Goal: Task Accomplishment & Management: Manage account settings

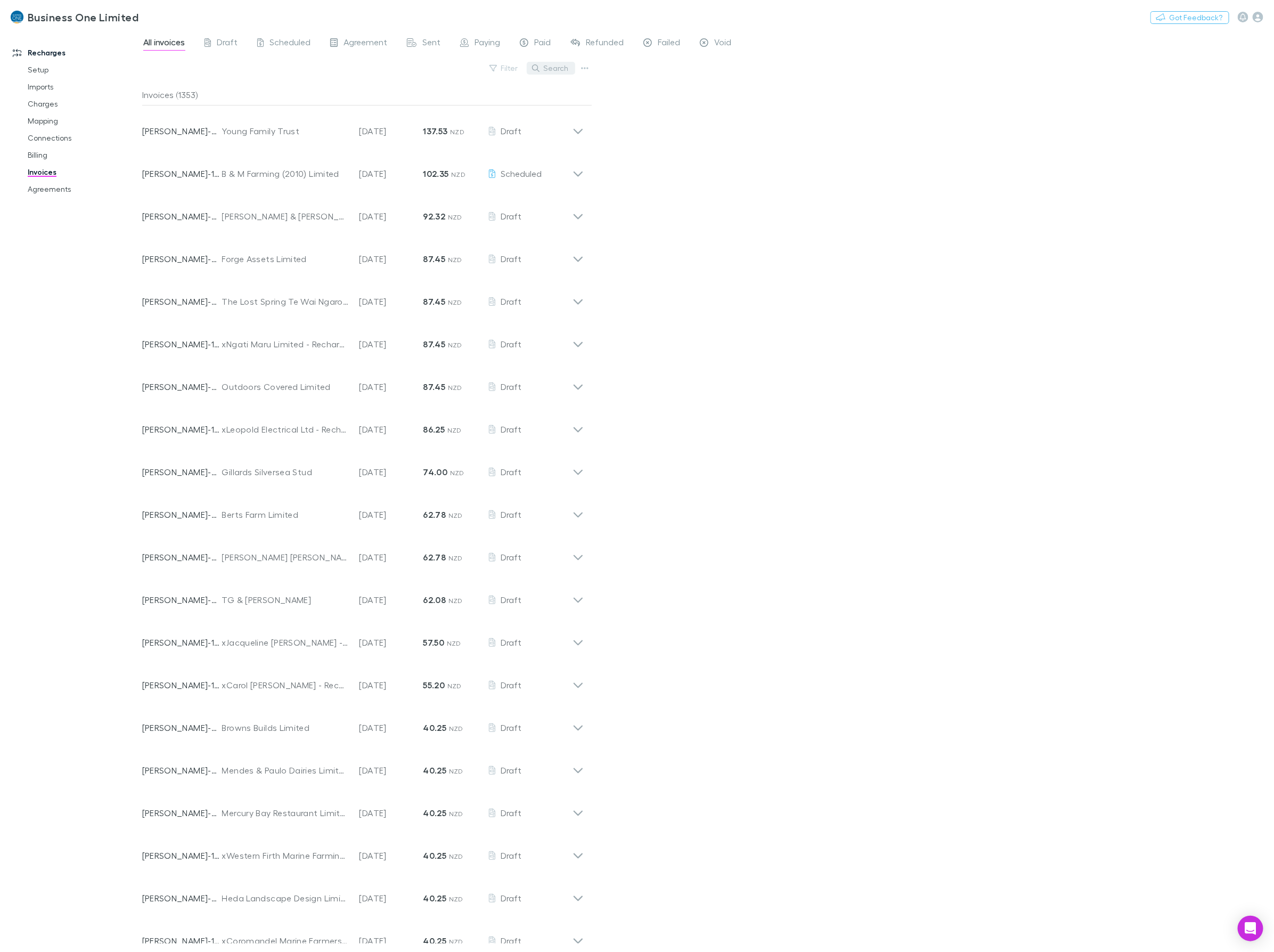
click at [557, 62] on button "Search" at bounding box center [551, 68] width 48 height 13
click at [554, 69] on input "text" at bounding box center [532, 68] width 53 height 15
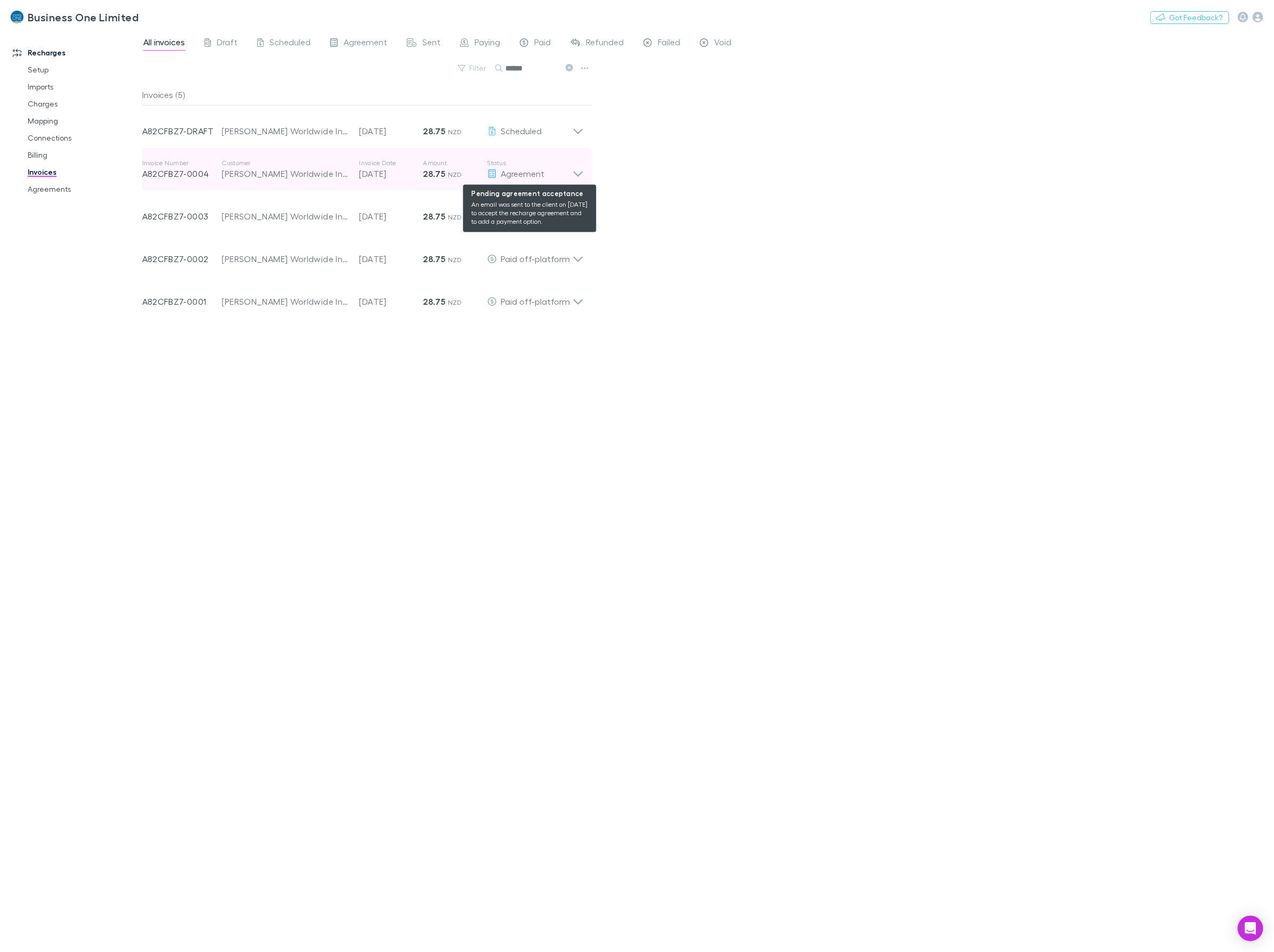
type input "******"
click at [568, 176] on div "Agreement" at bounding box center [530, 174] width 85 height 13
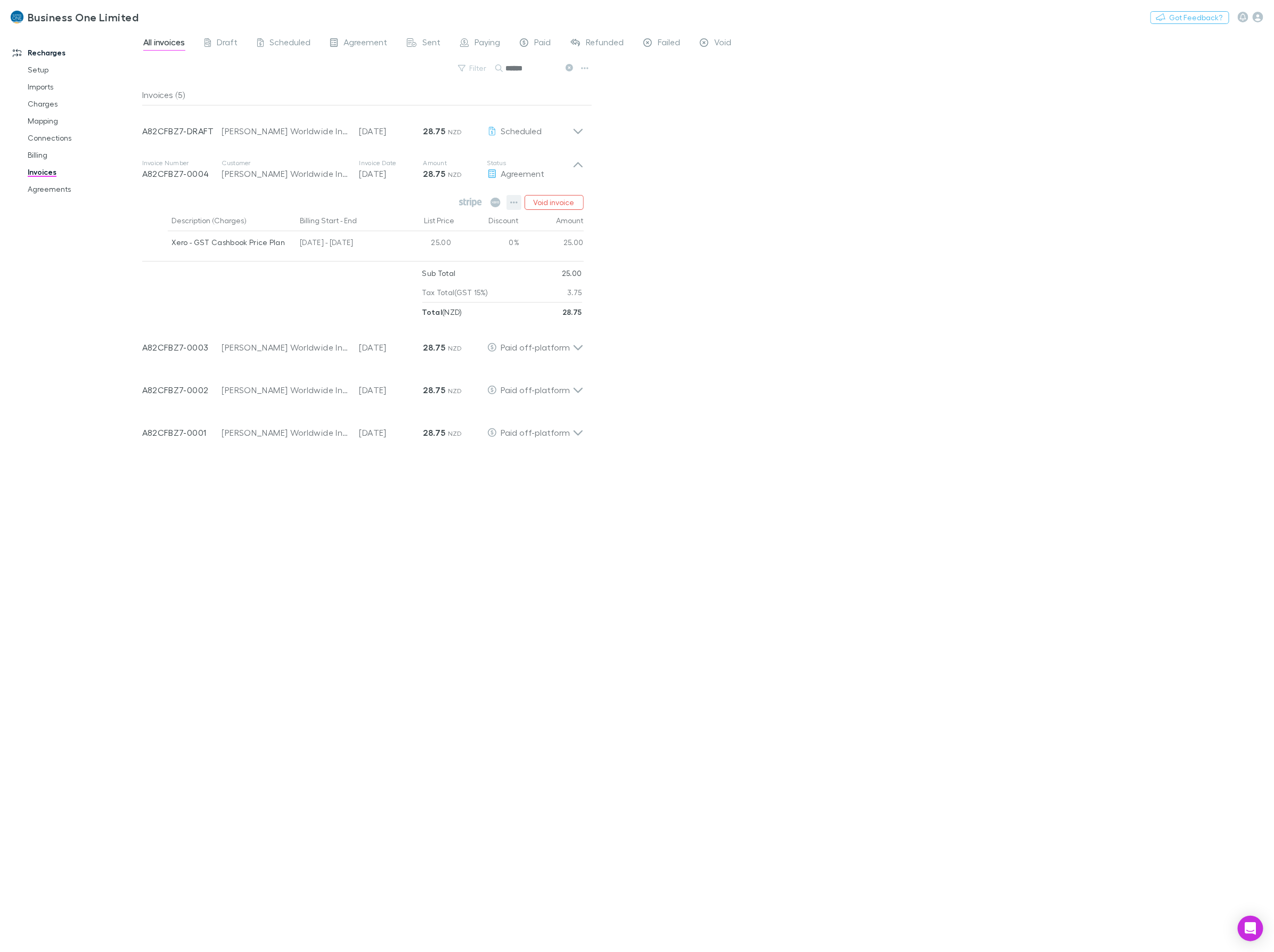
click at [513, 206] on icon "button" at bounding box center [514, 202] width 8 height 9
click at [406, 268] on p "Mark as paid" at bounding box center [449, 264] width 130 height 13
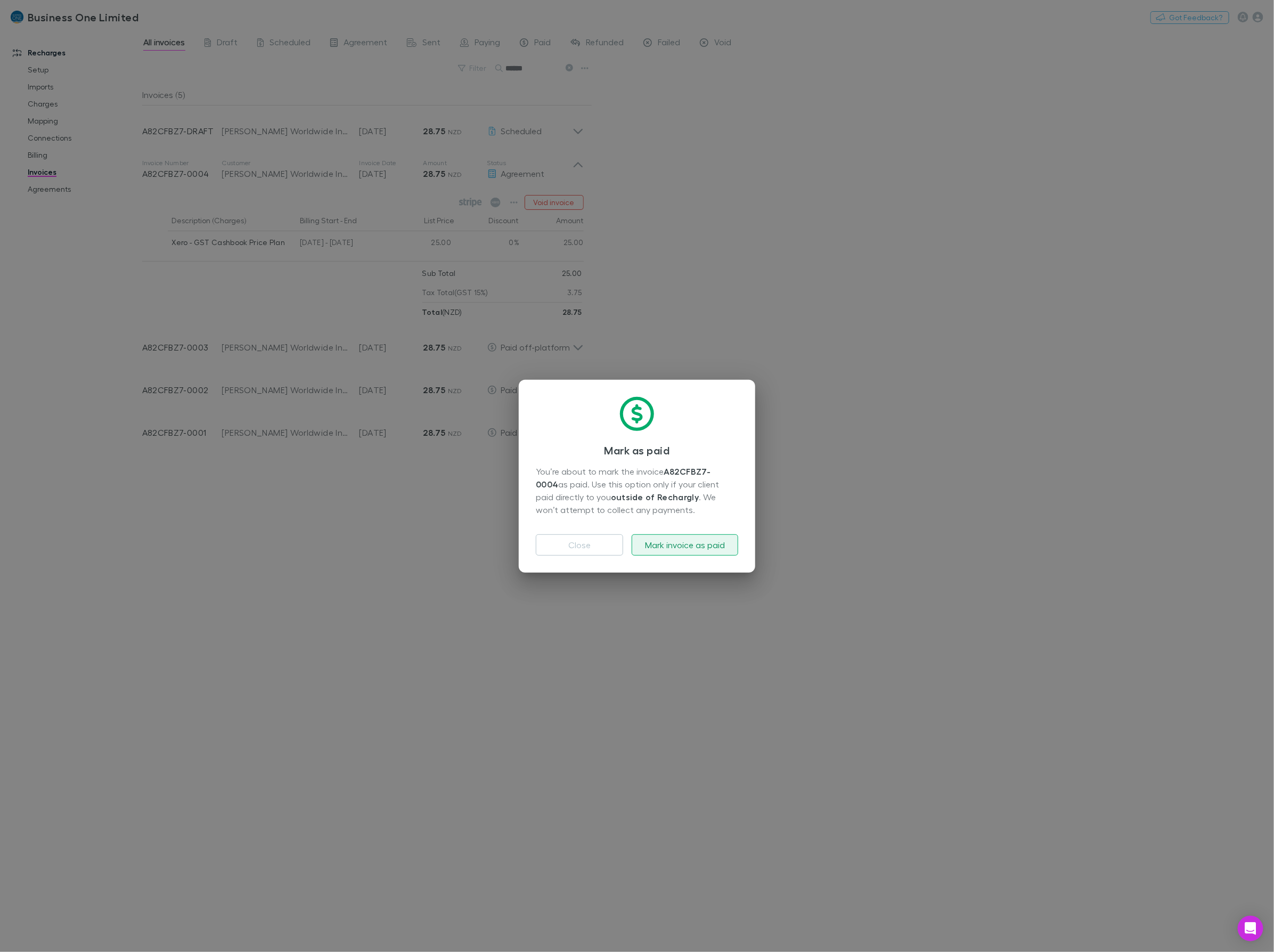
click at [667, 545] on button "Mark invoice as paid" at bounding box center [685, 545] width 107 height 21
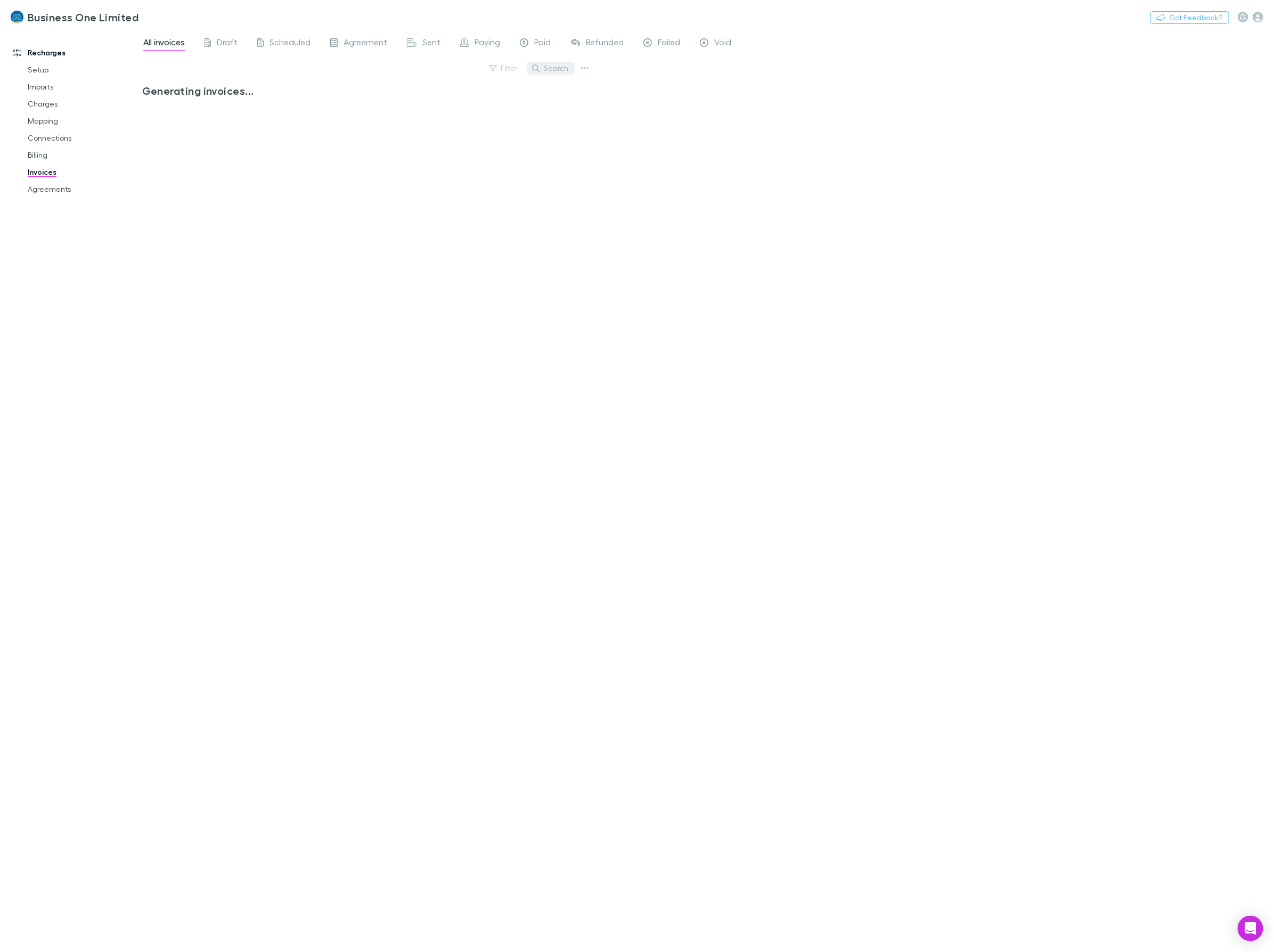
click at [545, 73] on button "Search" at bounding box center [551, 68] width 48 height 13
type input "*********"
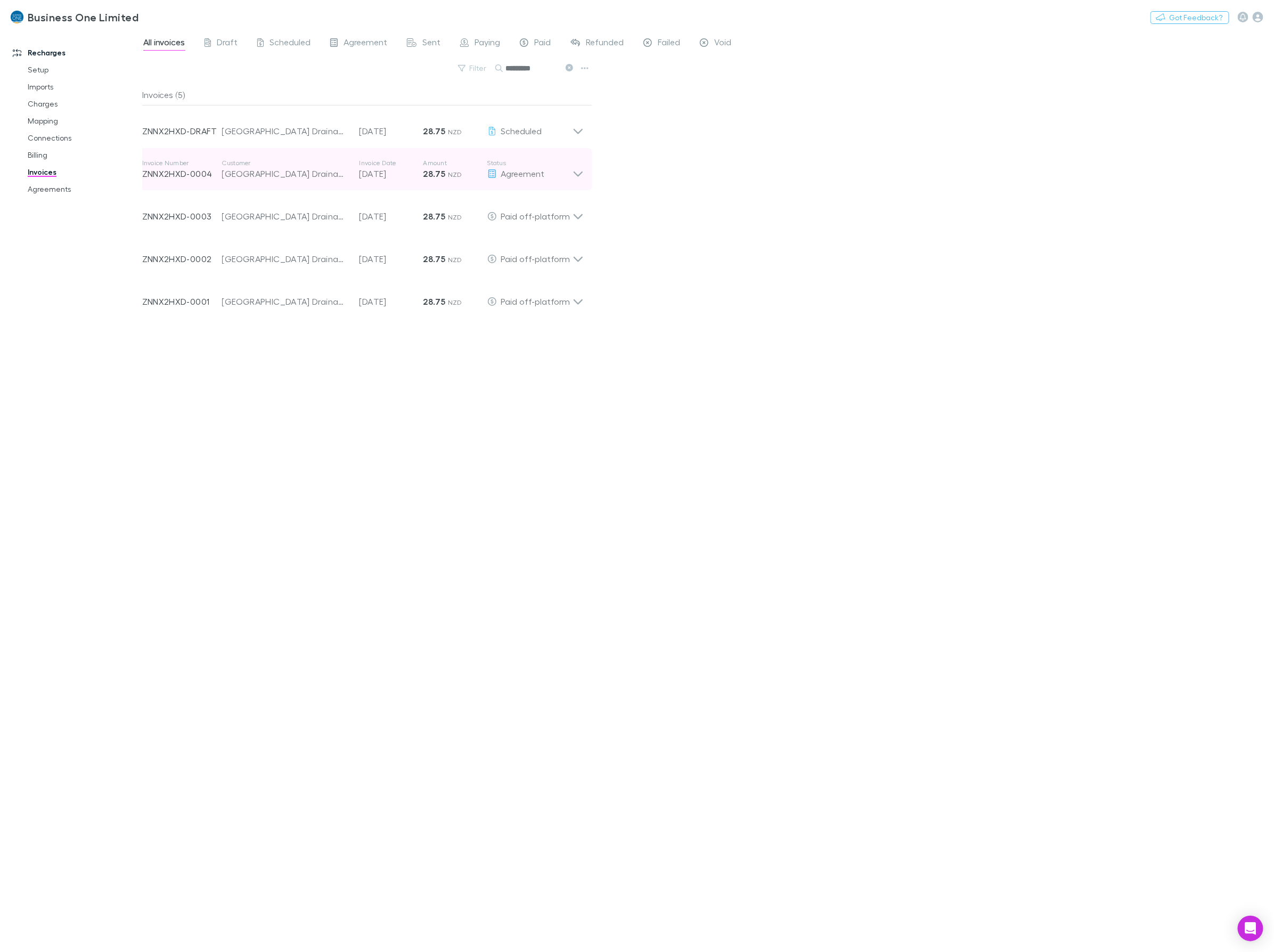
click at [584, 177] on icon at bounding box center [579, 170] width 12 height 21
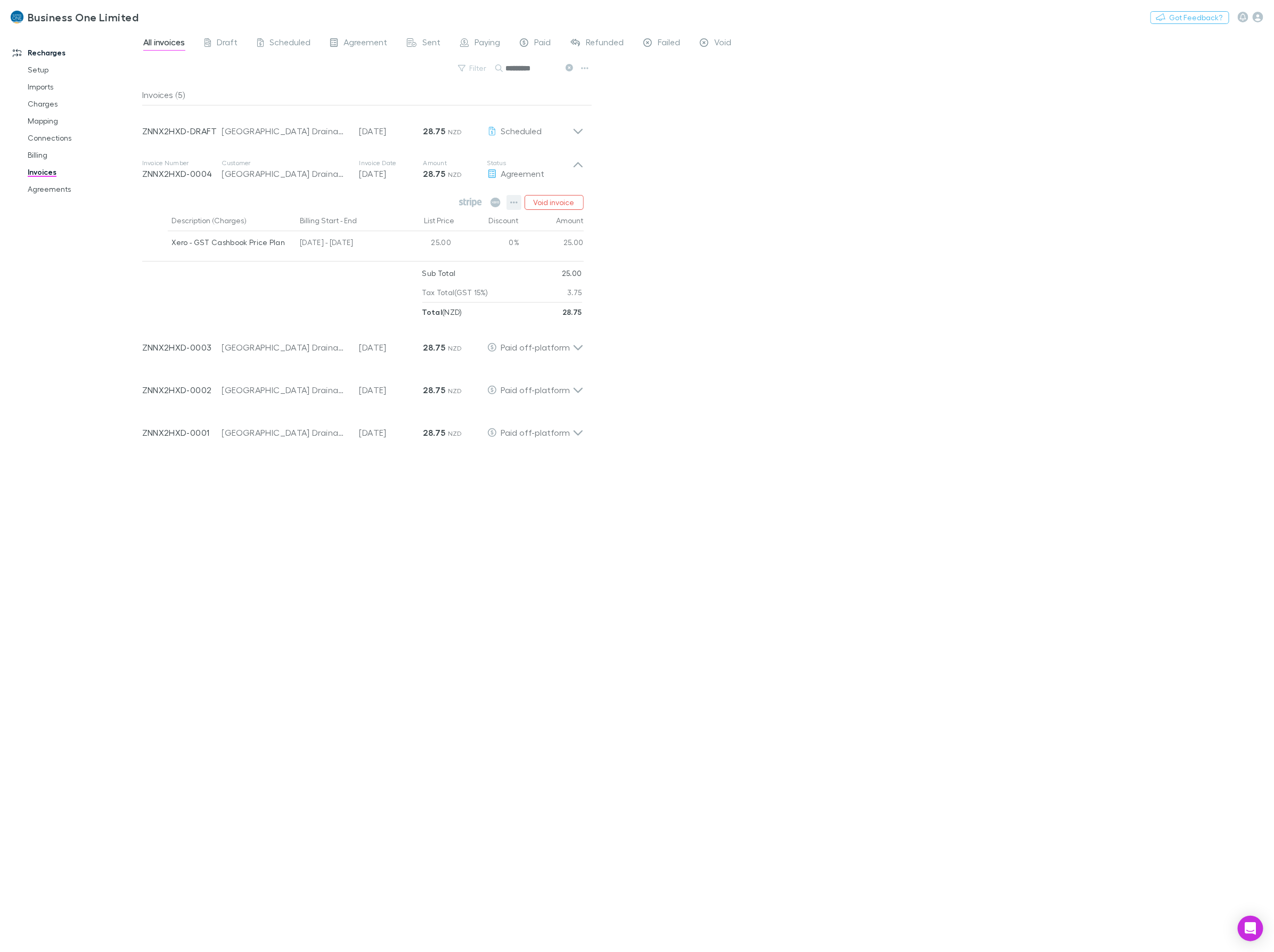
click at [510, 206] on icon "button" at bounding box center [514, 202] width 8 height 9
click at [413, 266] on p "Mark as paid" at bounding box center [449, 264] width 130 height 13
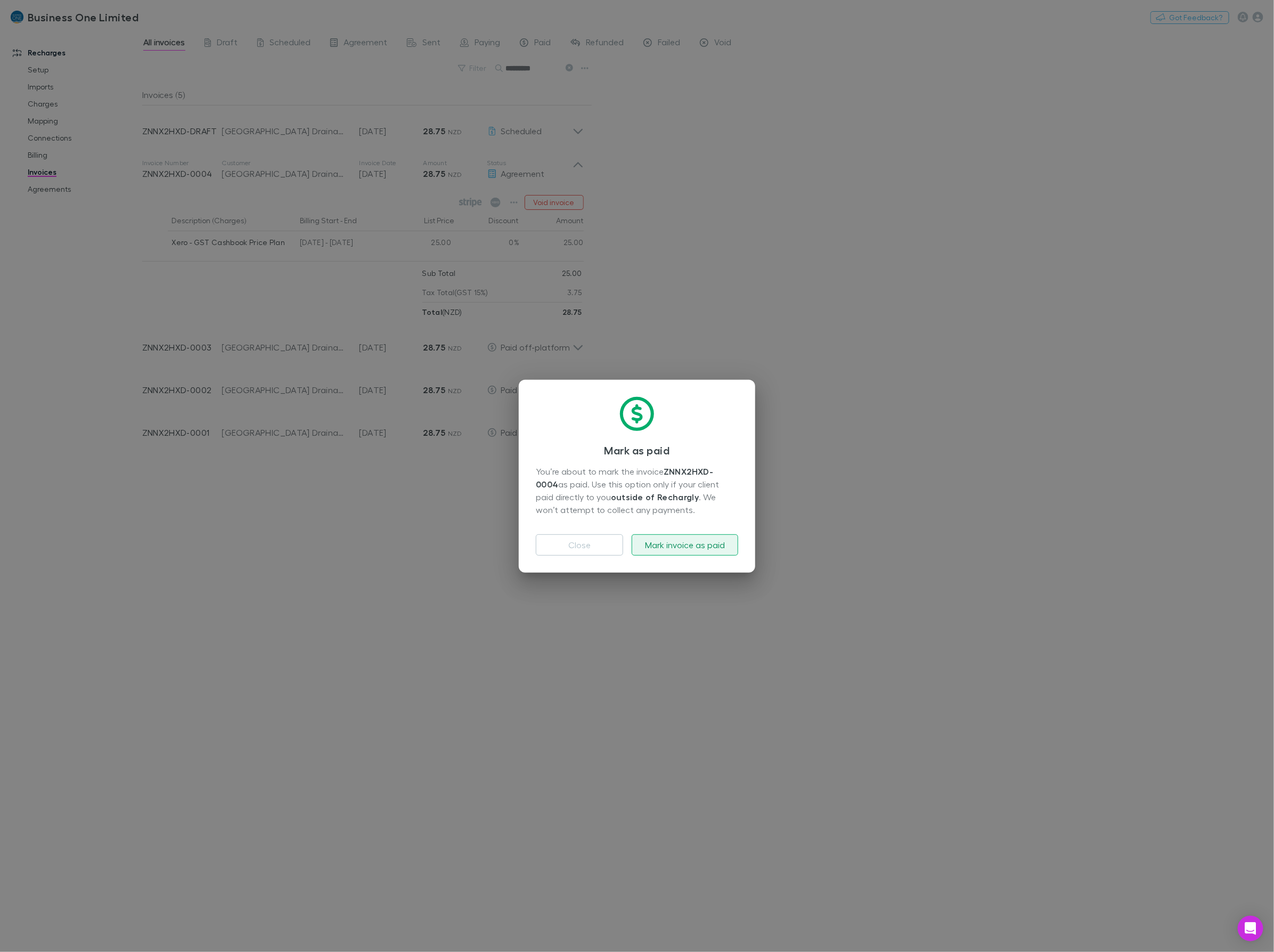
click at [669, 543] on button "Mark invoice as paid" at bounding box center [685, 545] width 107 height 21
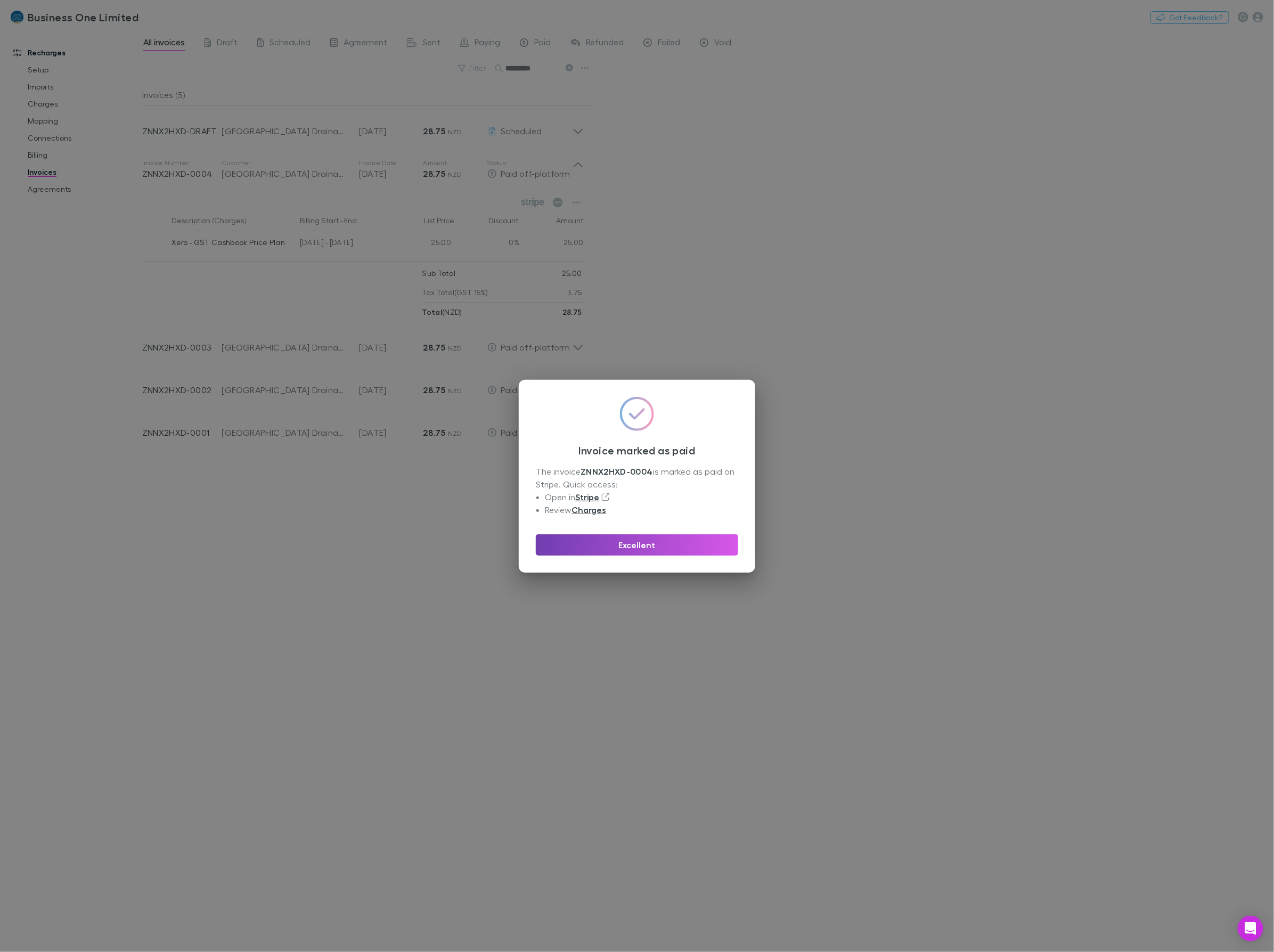
drag, startPoint x: 595, startPoint y: 545, endPoint x: 587, endPoint y: 521, distance: 25.3
click at [595, 545] on button "Excellent" at bounding box center [637, 545] width 203 height 21
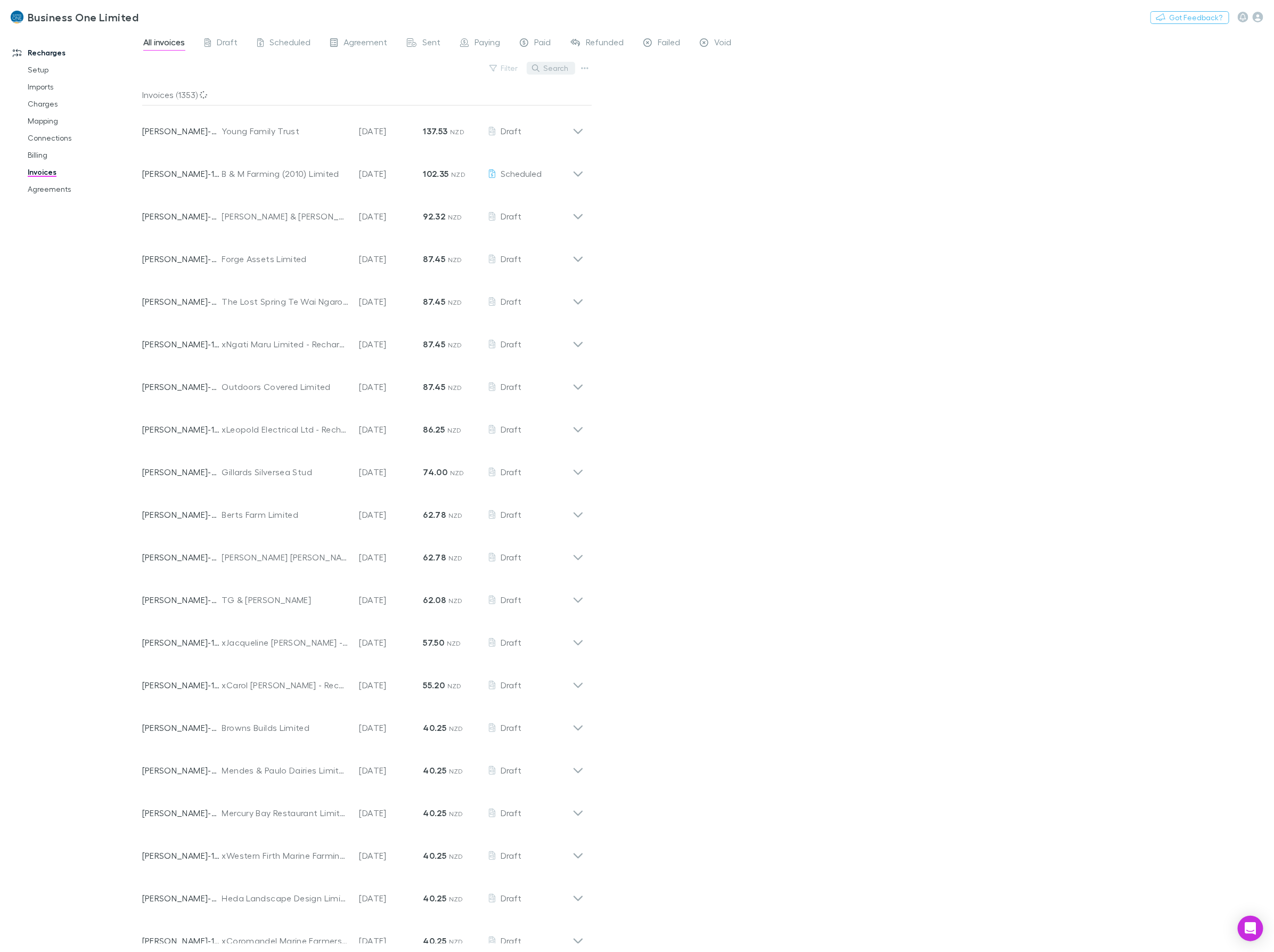
click at [542, 71] on button "Search" at bounding box center [551, 68] width 48 height 13
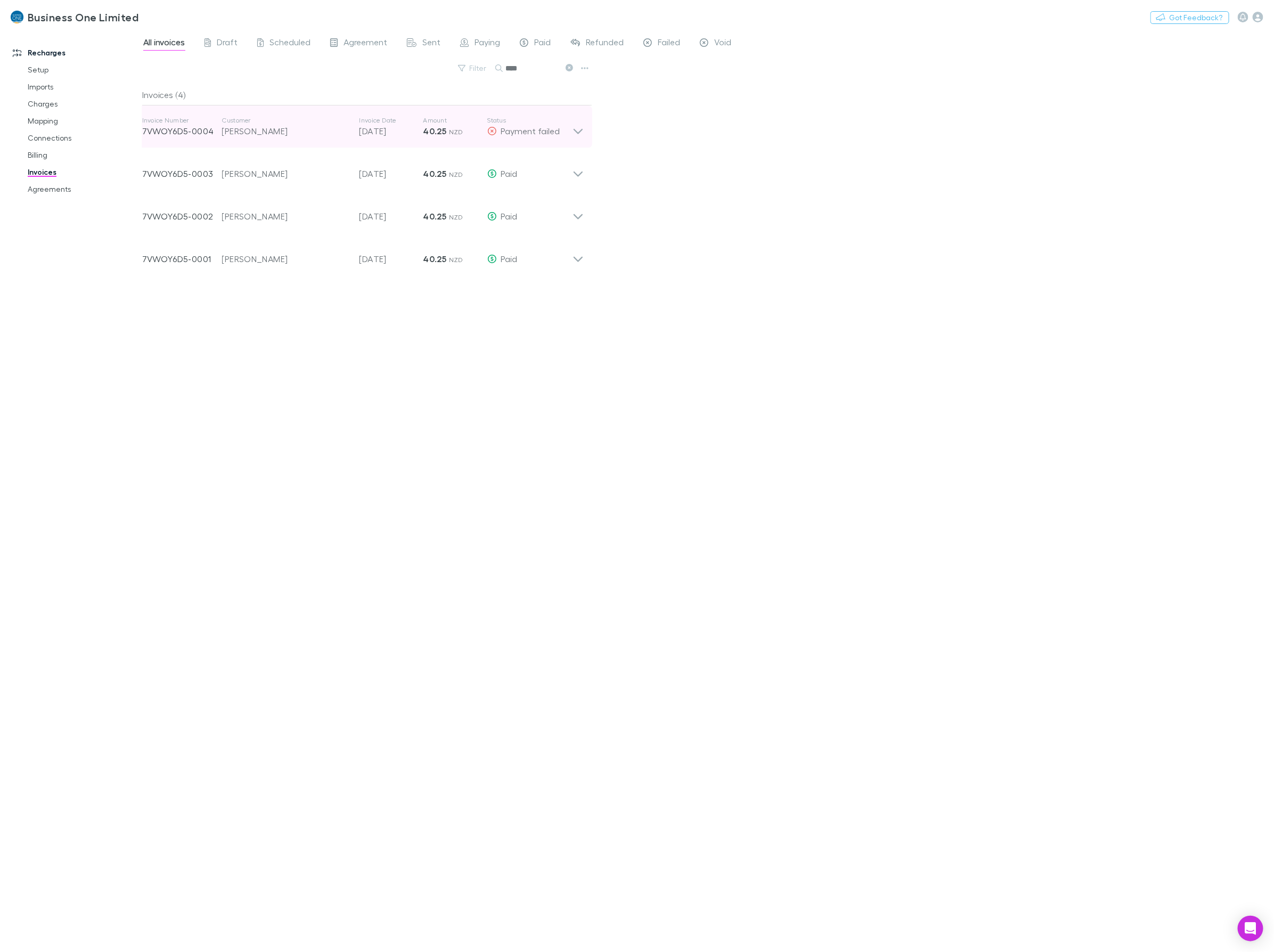
type input "****"
click at [584, 121] on div "Invoice Number 7VWOY6D5-0004 Customer Matthew John Blomeley Invoice Date 20 Sep…" at bounding box center [363, 127] width 459 height 43
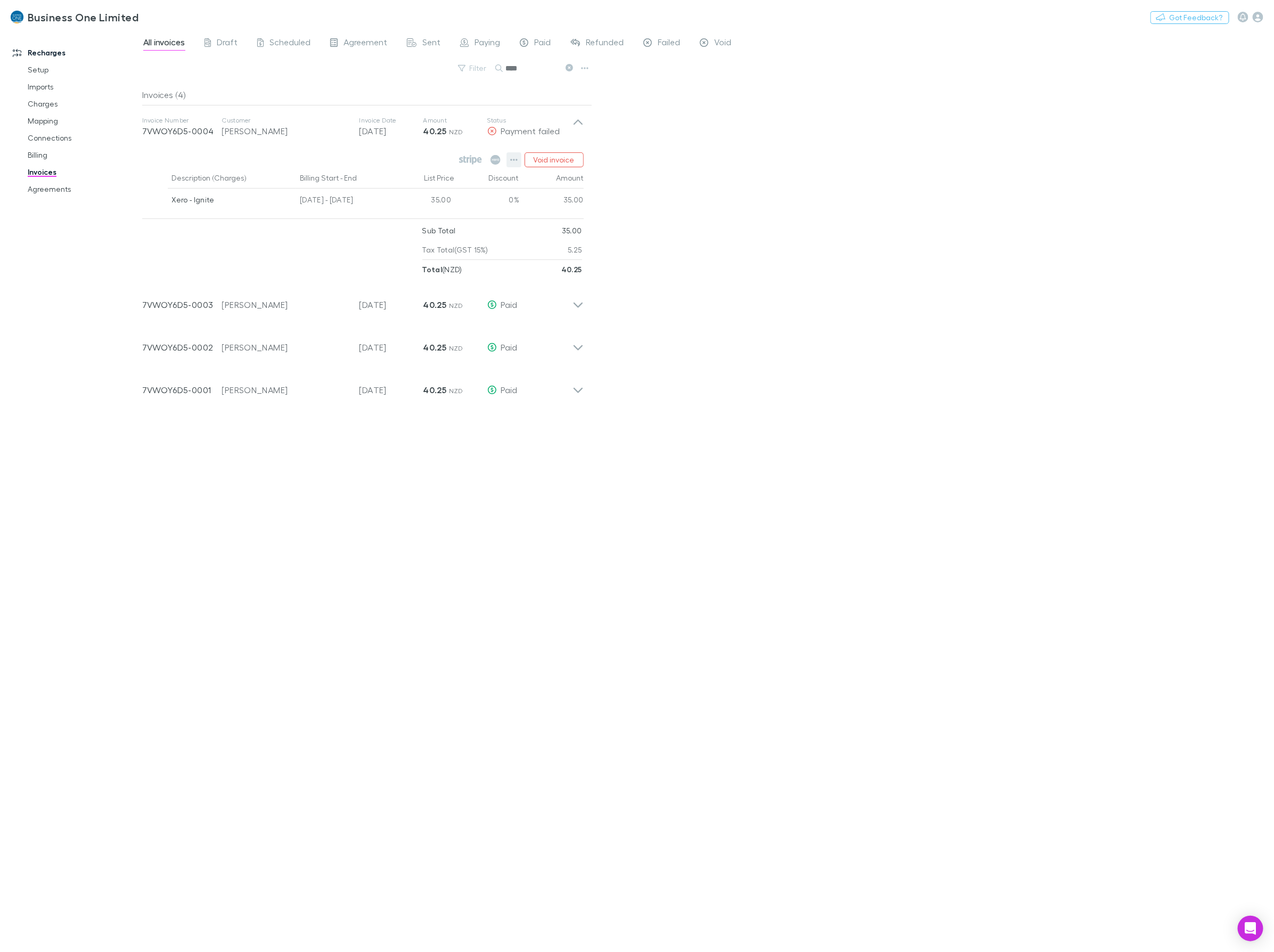
click at [513, 155] on icon "button" at bounding box center [514, 159] width 8 height 9
click at [698, 146] on div at bounding box center [637, 476] width 1274 height 952
click at [519, 160] on button "button" at bounding box center [513, 159] width 15 height 15
click at [431, 340] on p "Open invoice on Stripe" at bounding box center [449, 339] width 130 height 13
click at [513, 158] on icon "button" at bounding box center [514, 159] width 8 height 9
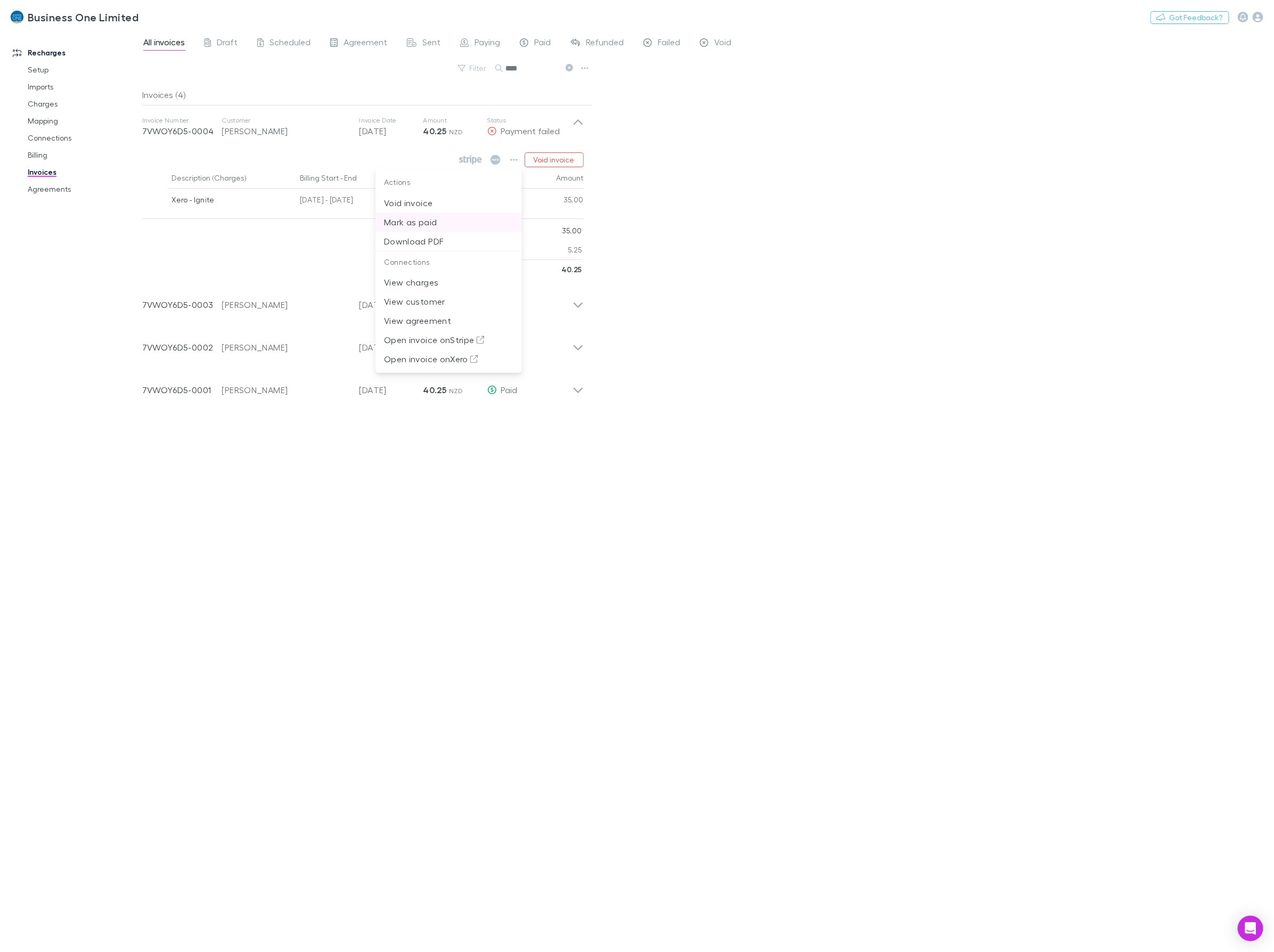
click at [410, 221] on p "Mark as paid" at bounding box center [449, 222] width 130 height 13
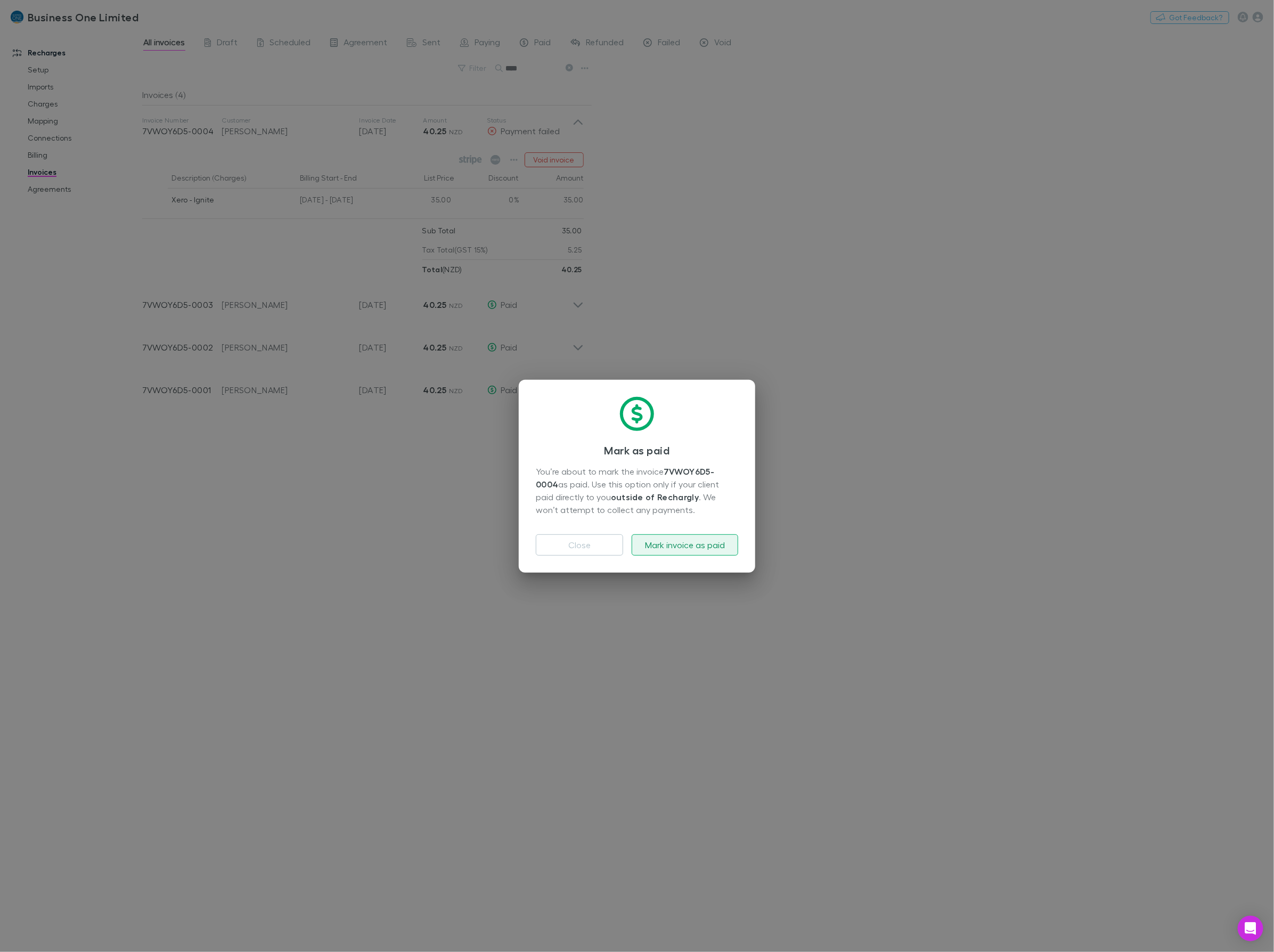
click at [658, 547] on button "Mark invoice as paid" at bounding box center [685, 545] width 107 height 21
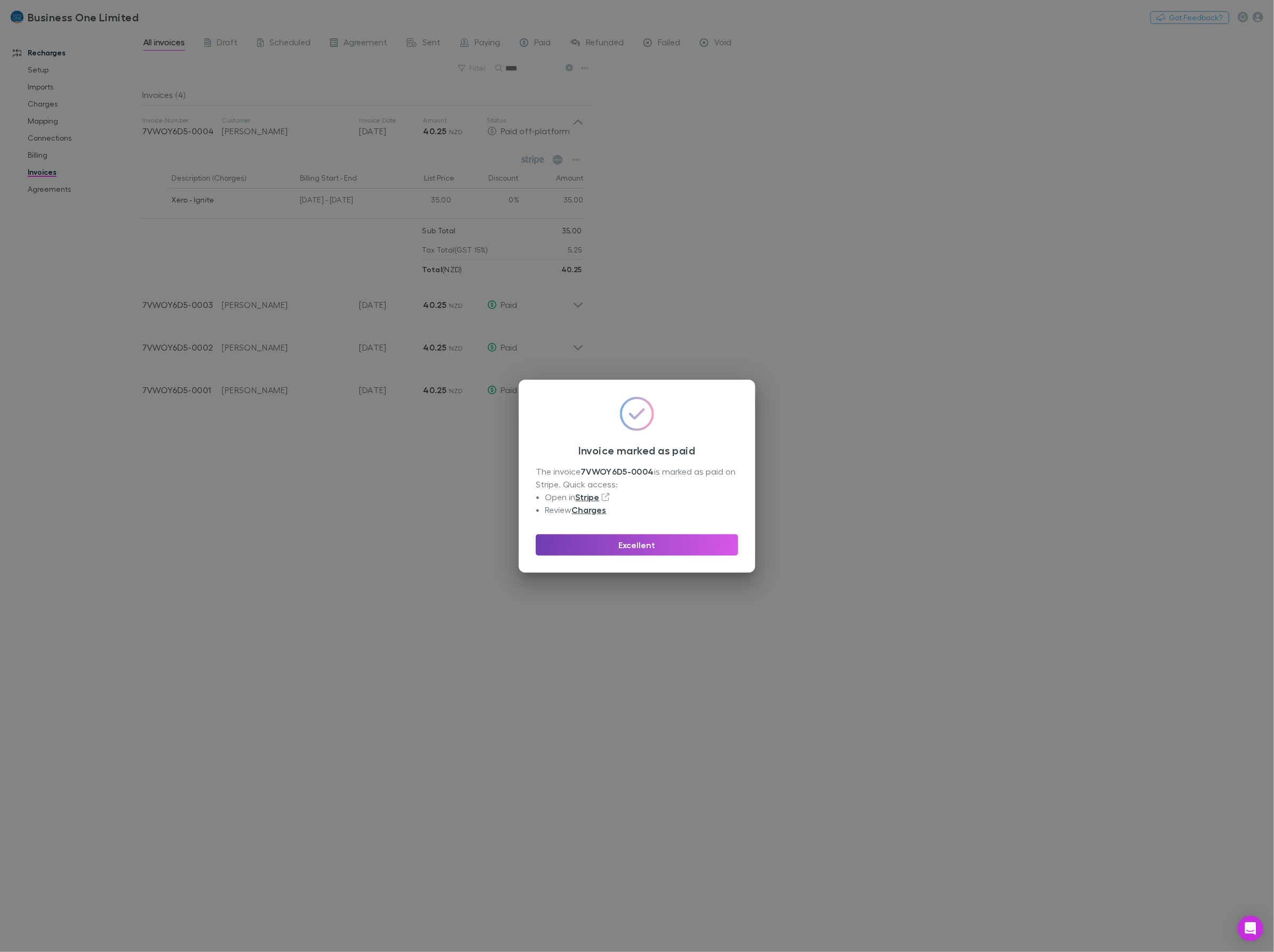
click at [581, 545] on button "Excellent" at bounding box center [637, 545] width 203 height 21
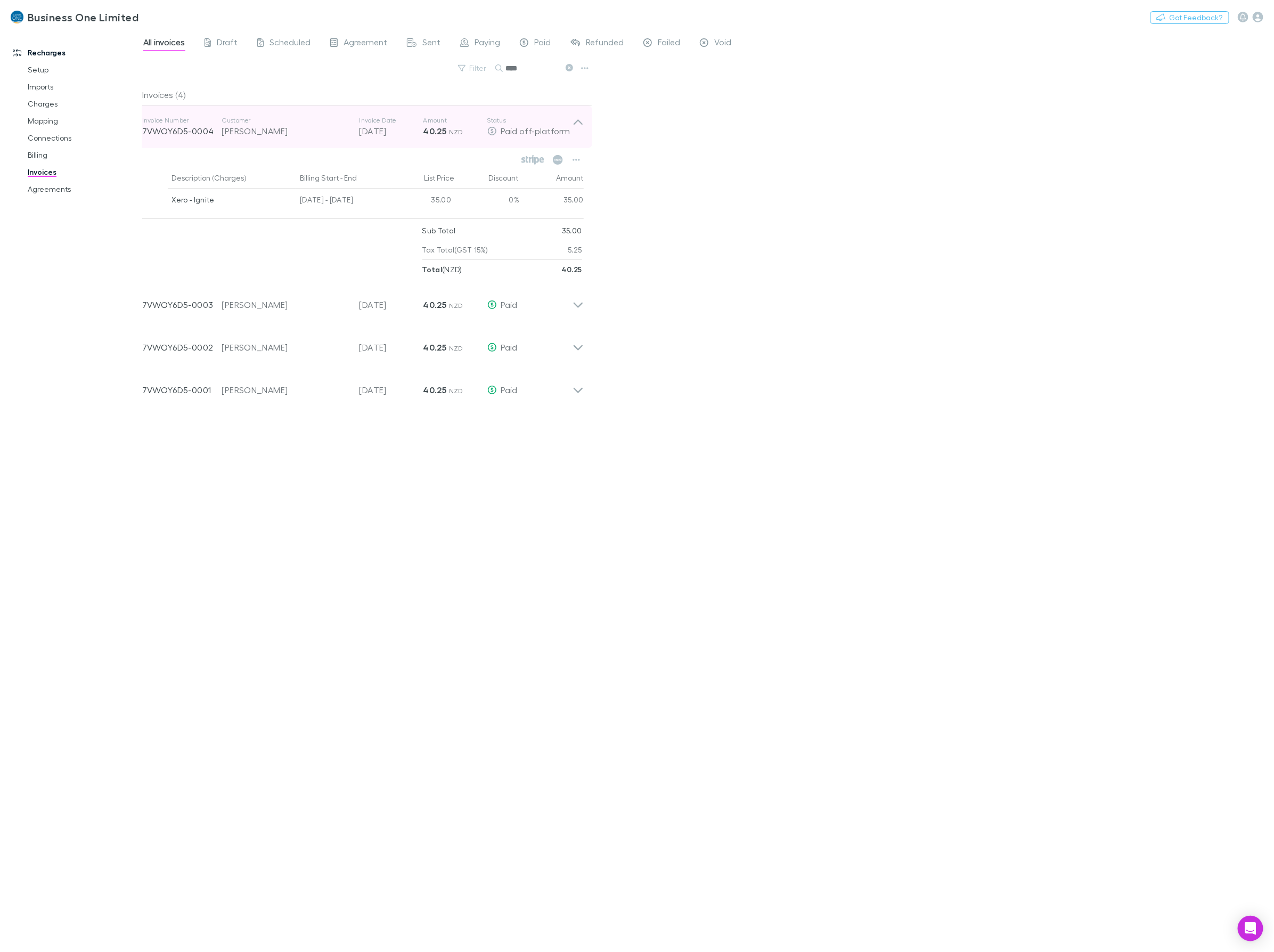
click at [578, 114] on div "Invoice Number 7VWOY6D5-0004 Customer Matthew John Blomeley Invoice Date 20 Sep…" at bounding box center [363, 127] width 459 height 43
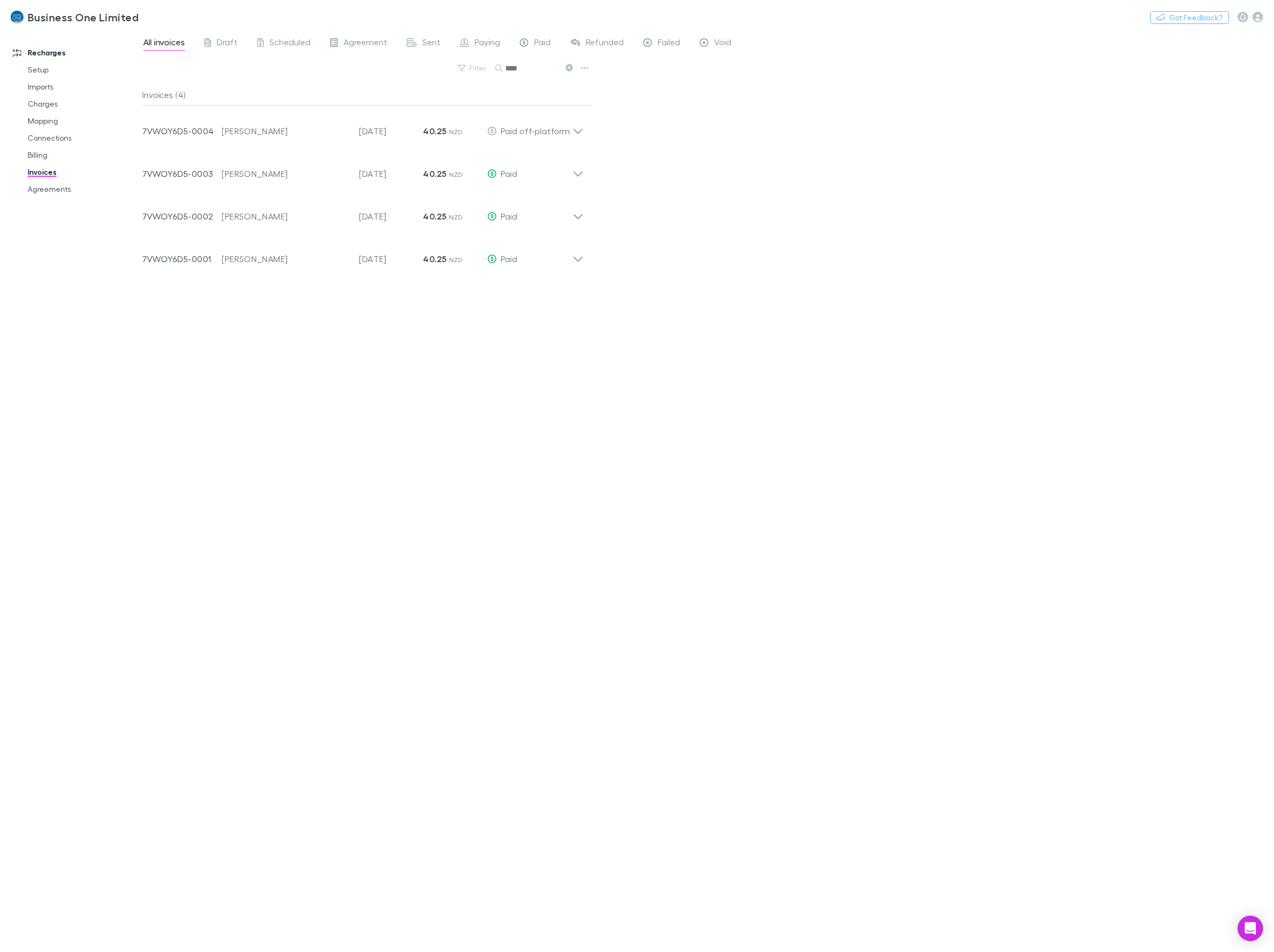
click at [754, 158] on div "All invoices Draft Scheduled Agreement Sent Paying Paid Refunded Failed Void Fi…" at bounding box center [709, 491] width 1132 height 922
click at [587, 132] on div "Invoice Number 7VWOY6D5-0004 Customer Matthew John Blomeley Invoice Date 20 Sep…" at bounding box center [363, 127] width 459 height 43
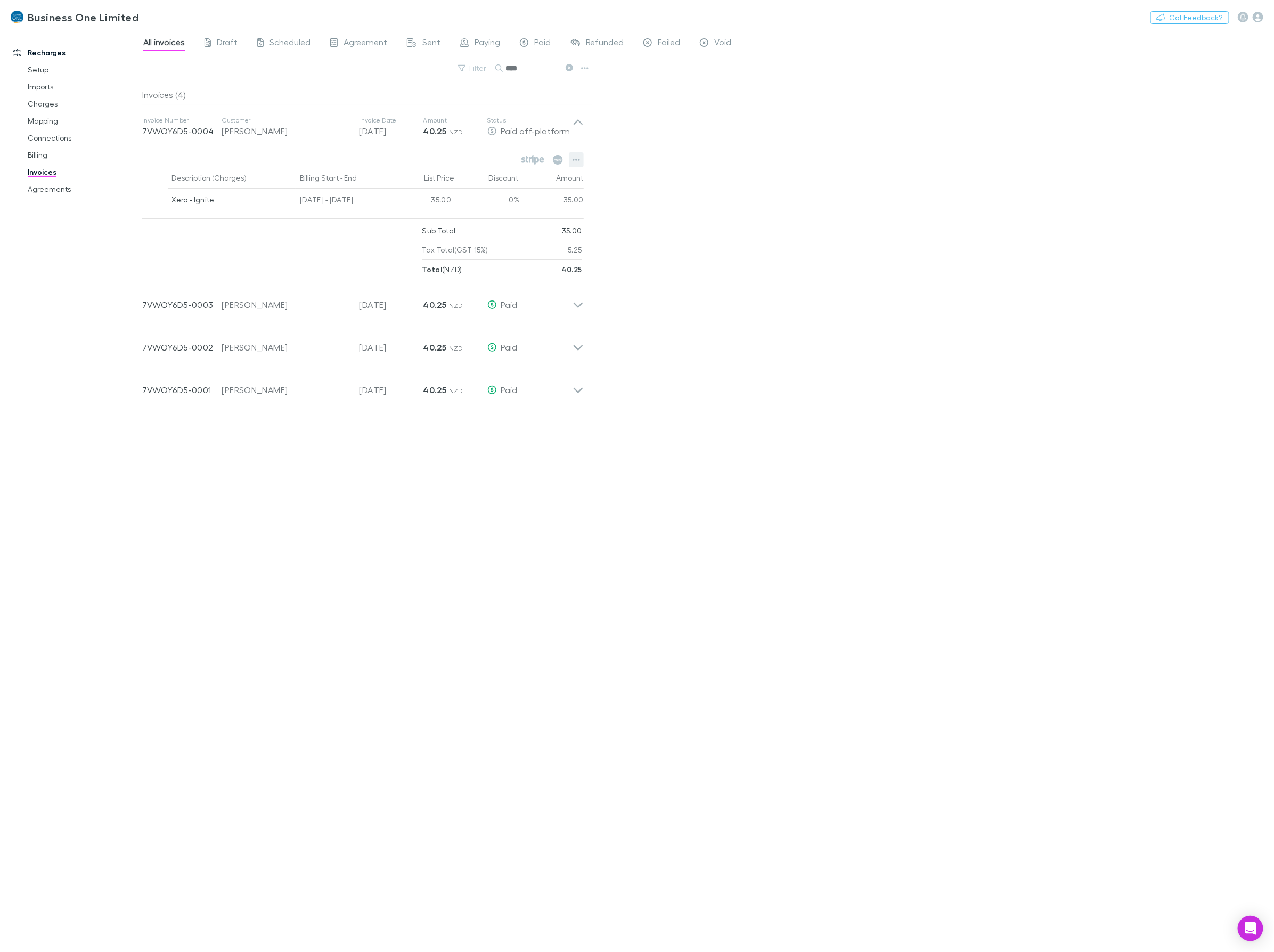
click at [580, 161] on button "button" at bounding box center [576, 159] width 15 height 15
click at [483, 305] on p "Open invoice on Stripe" at bounding box center [511, 301] width 130 height 13
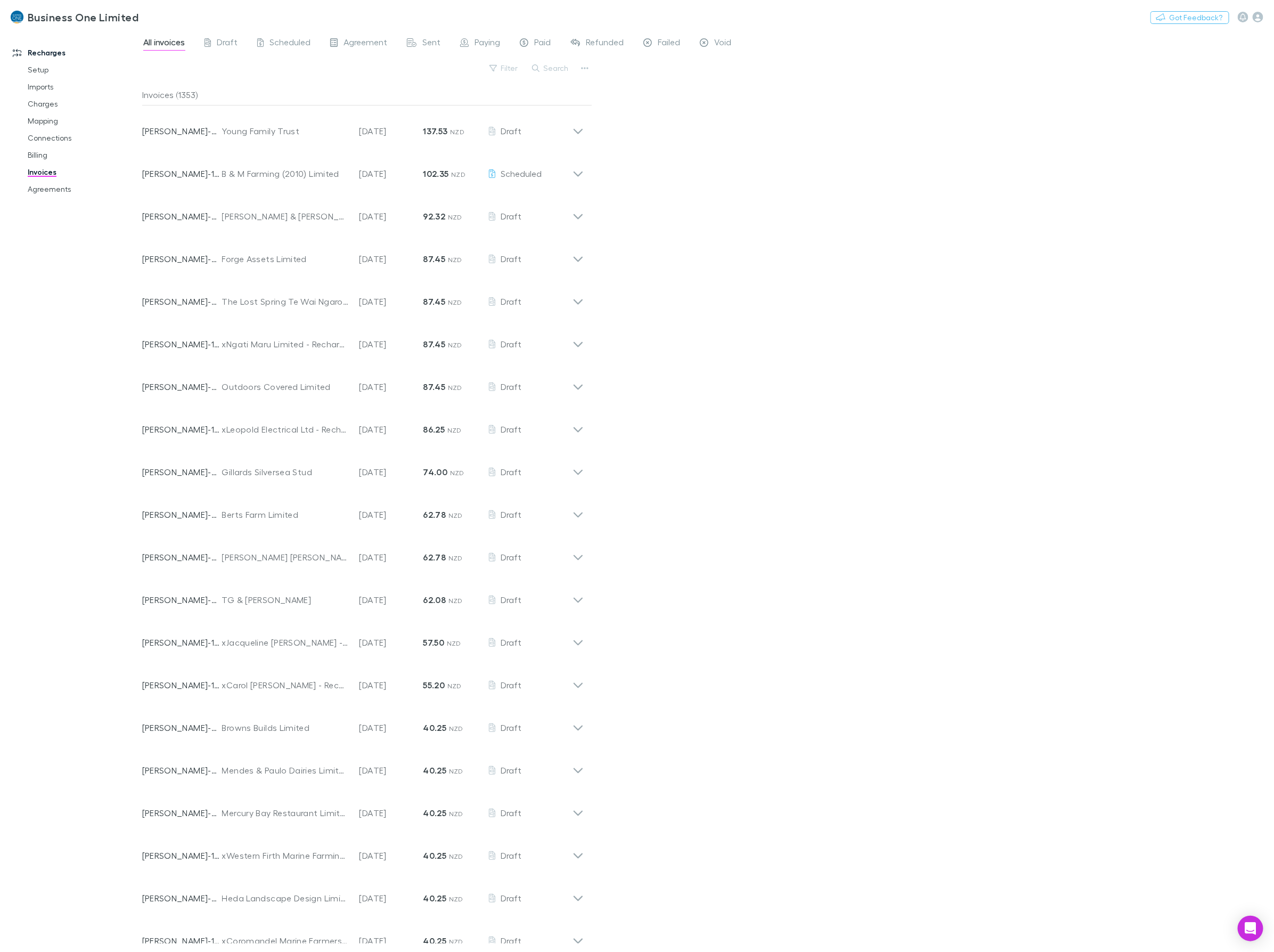
click at [545, 76] on div "Filter Search" at bounding box center [367, 73] width 450 height 23
click at [547, 71] on button "Search" at bounding box center [551, 68] width 48 height 13
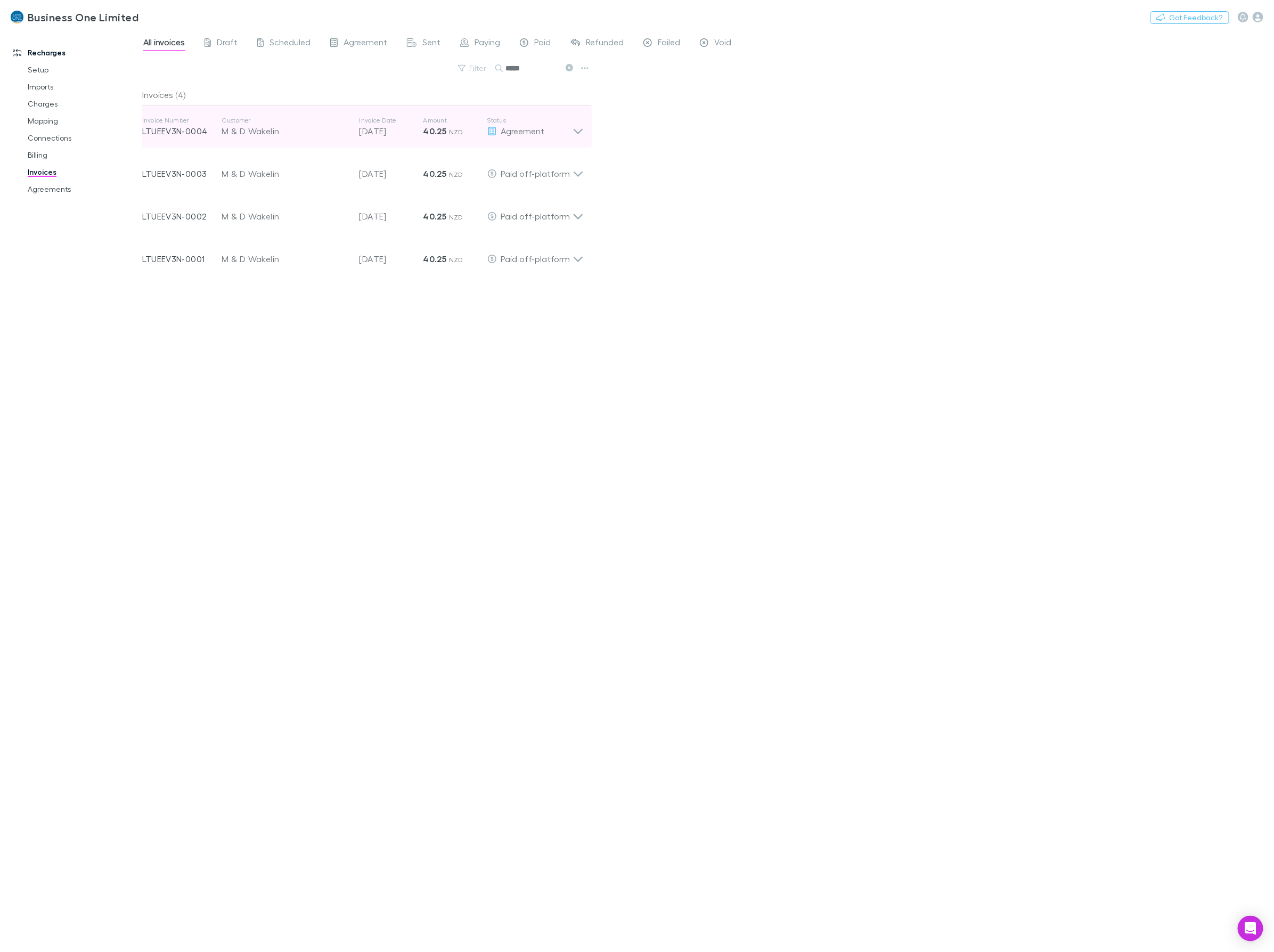
type input "*****"
click at [581, 125] on icon at bounding box center [579, 127] width 12 height 21
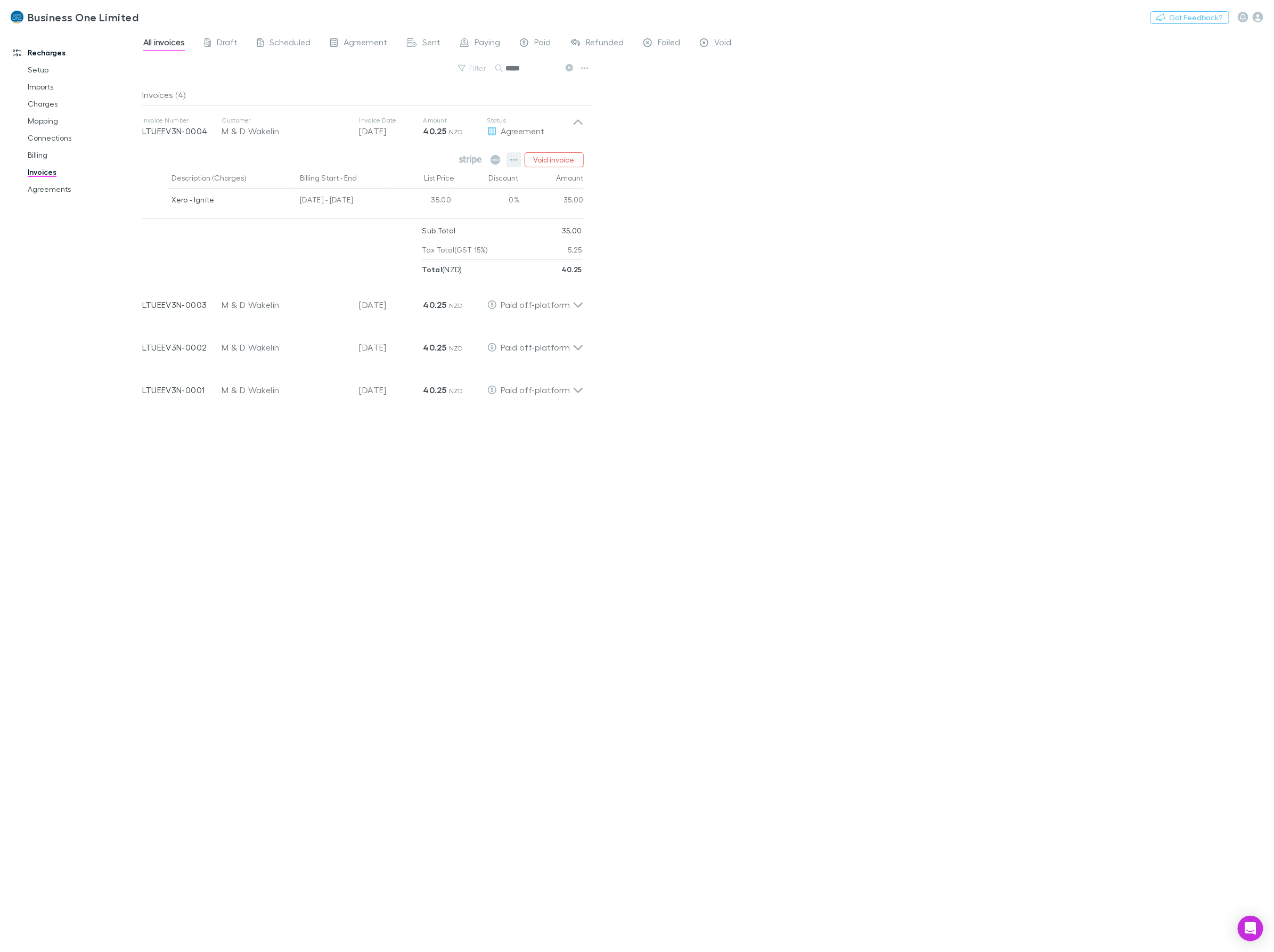
click at [517, 163] on icon "button" at bounding box center [514, 159] width 8 height 9
click at [432, 224] on p "Mark as paid" at bounding box center [449, 222] width 130 height 13
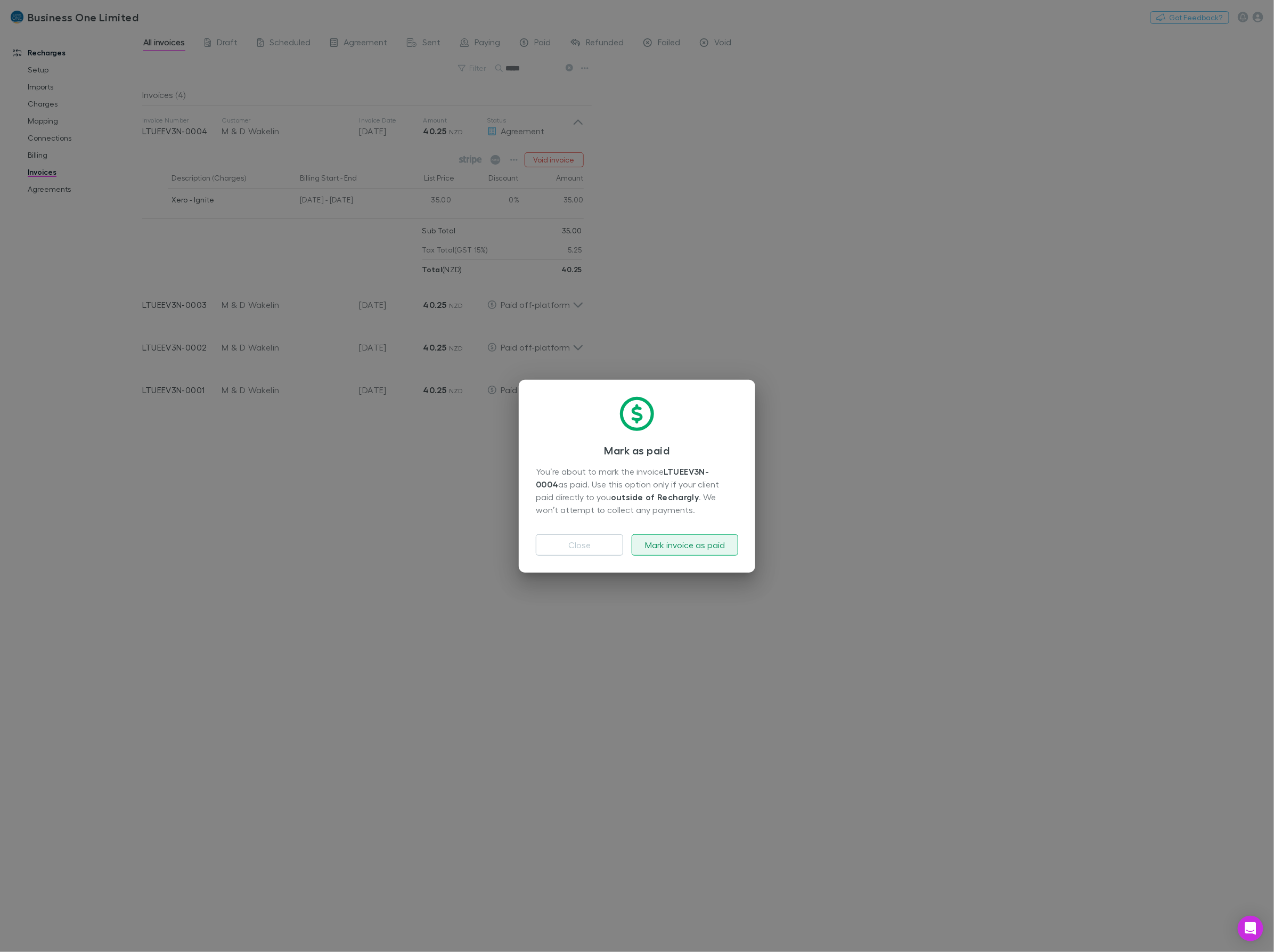
click at [669, 547] on button "Mark invoice as paid" at bounding box center [685, 545] width 107 height 21
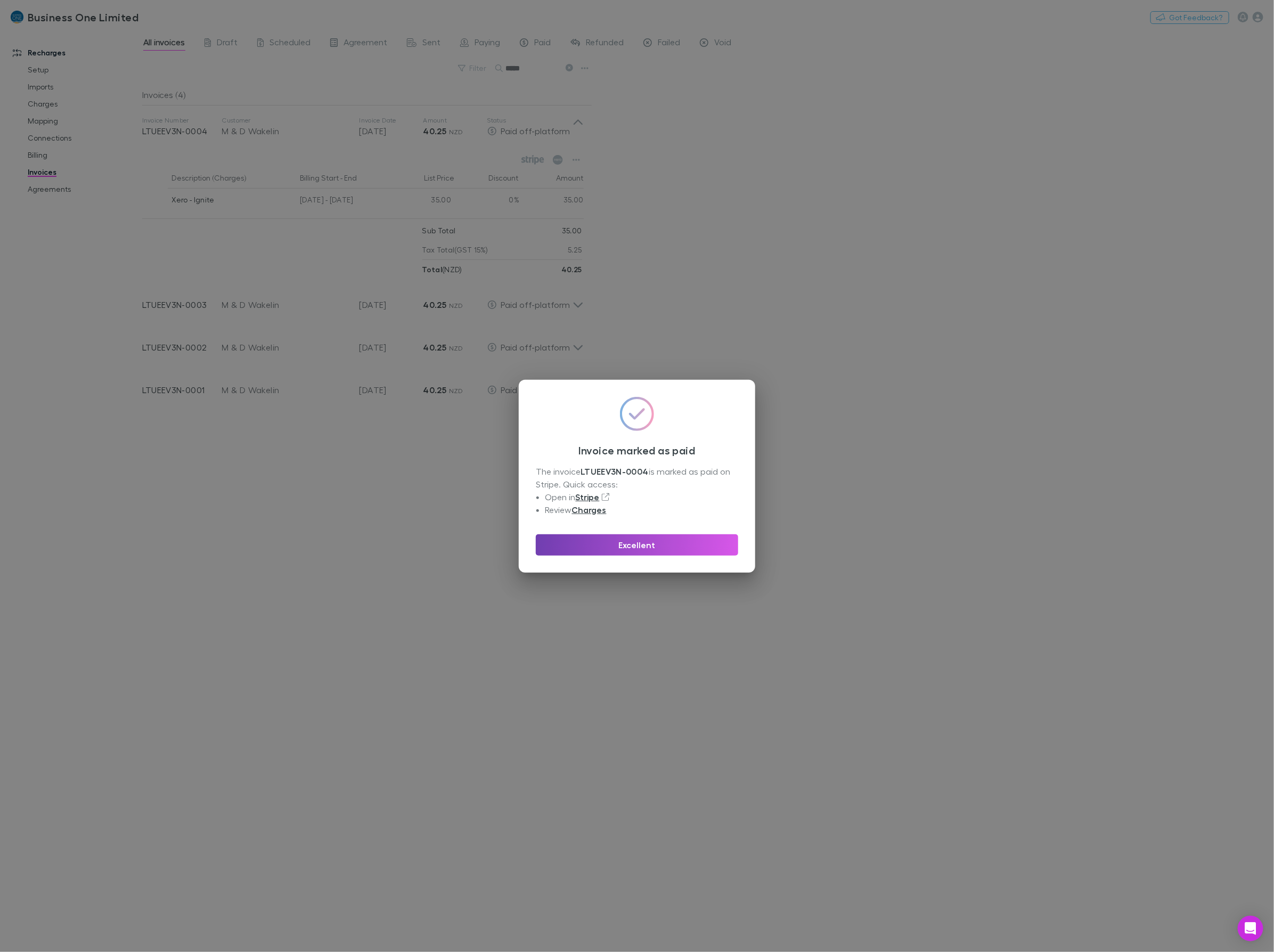
click at [653, 545] on button "Excellent" at bounding box center [637, 545] width 203 height 21
